Goal: Information Seeking & Learning: Learn about a topic

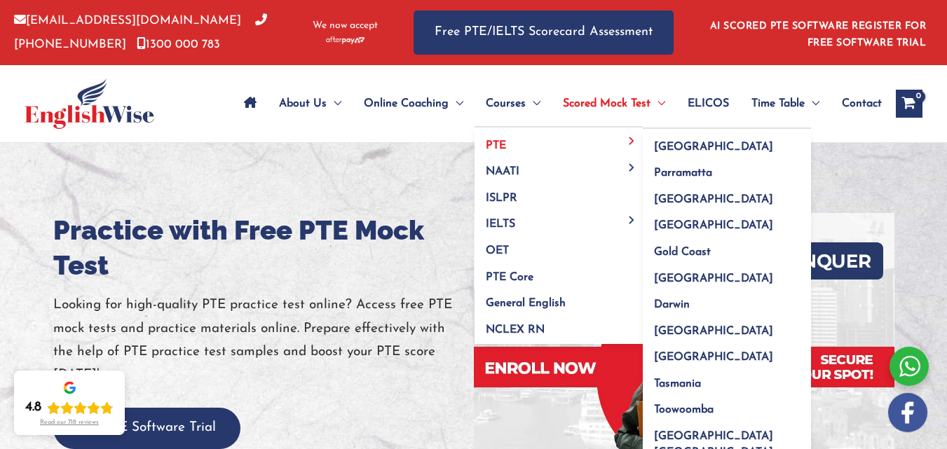
click at [522, 142] on link "PTE" at bounding box center [558, 141] width 168 height 27
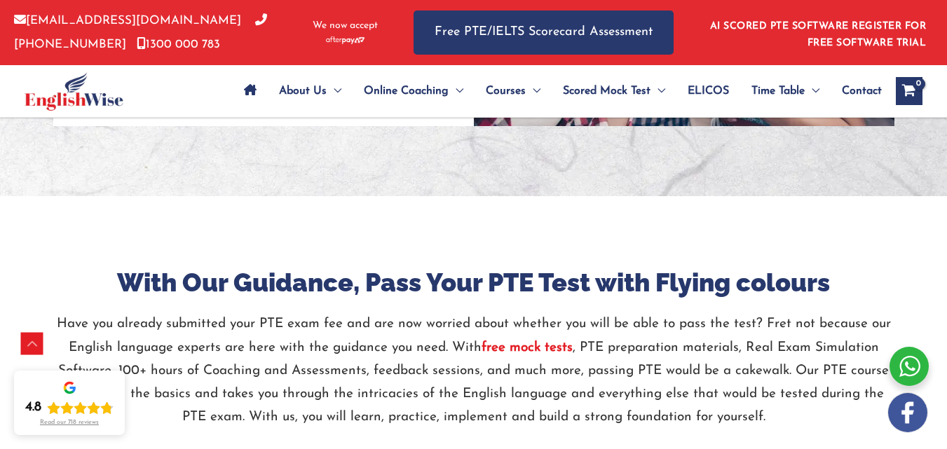
scroll to position [1486, 0]
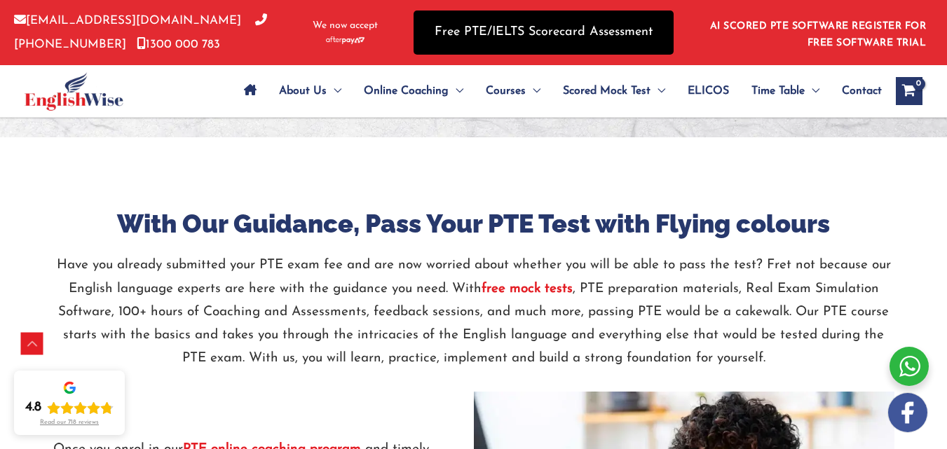
click at [547, 32] on link "Free PTE/IELTS Scorecard Assessment" at bounding box center [543, 33] width 260 height 44
